Goal: Find specific page/section

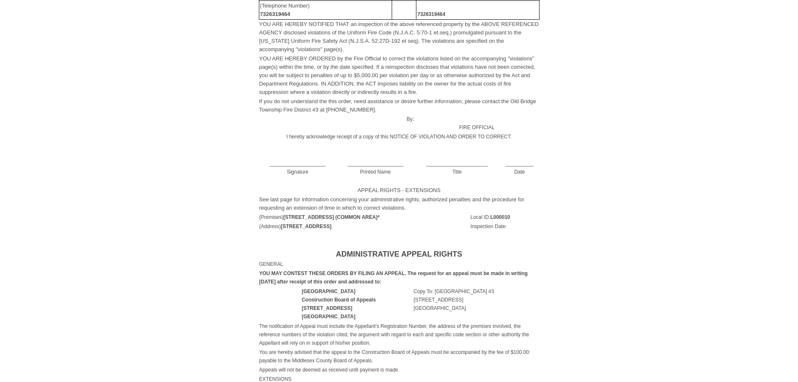
scroll to position [335, 0]
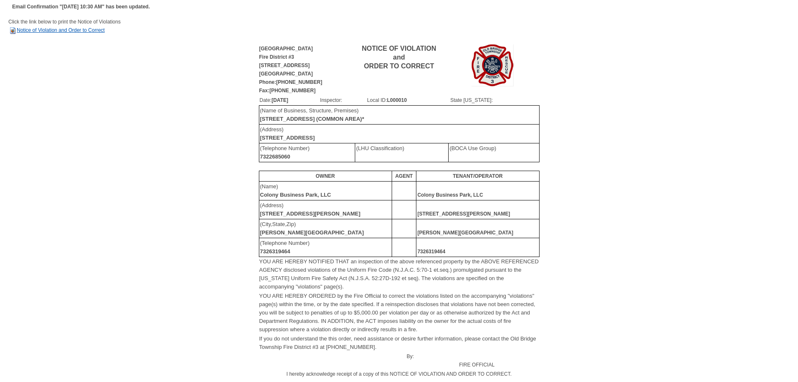
click at [87, 31] on link "Notice of Violation and Order to Correct" at bounding box center [56, 30] width 96 height 6
